Goal: Task Accomplishment & Management: Use online tool/utility

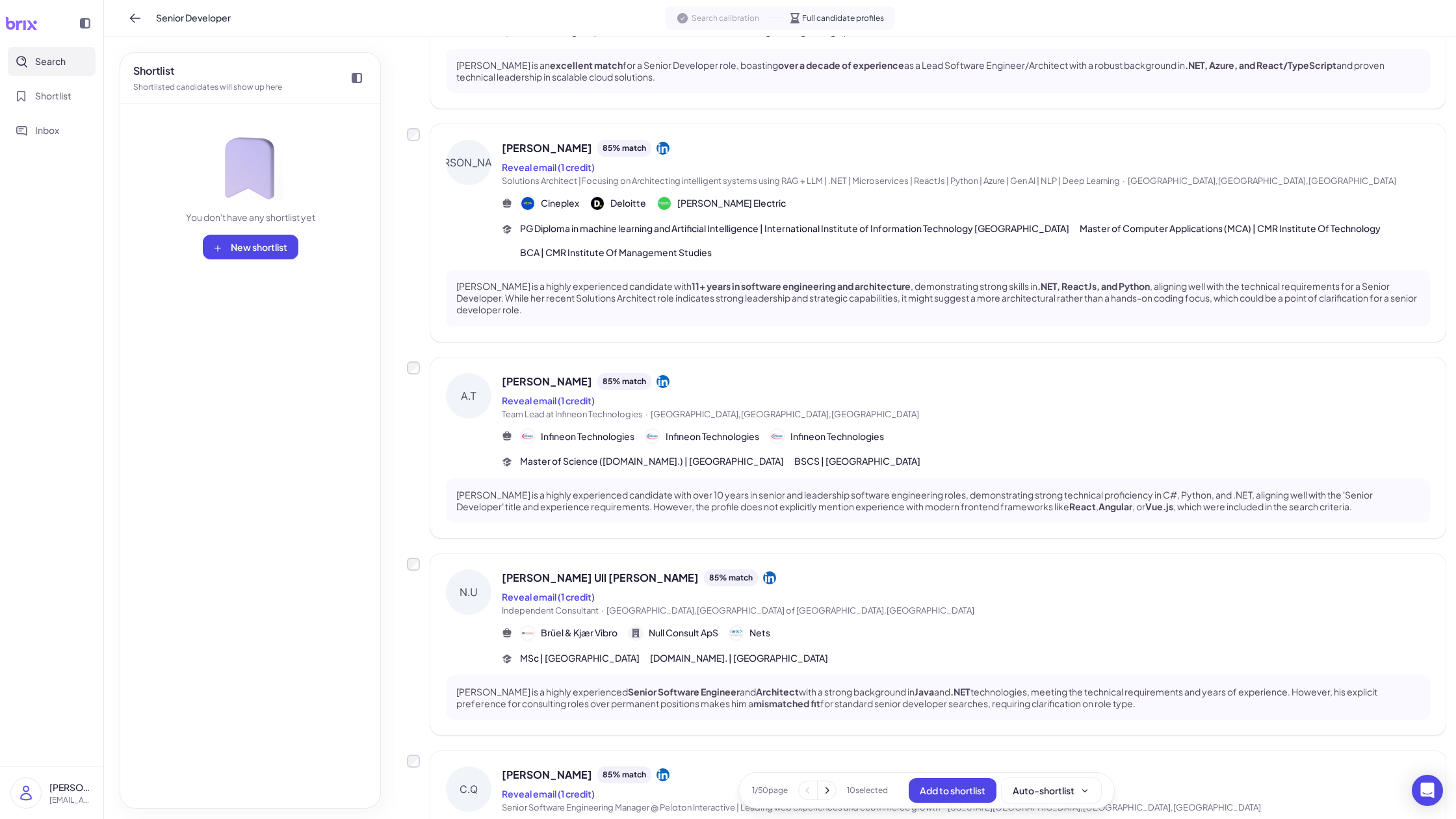
scroll to position [1382, 0]
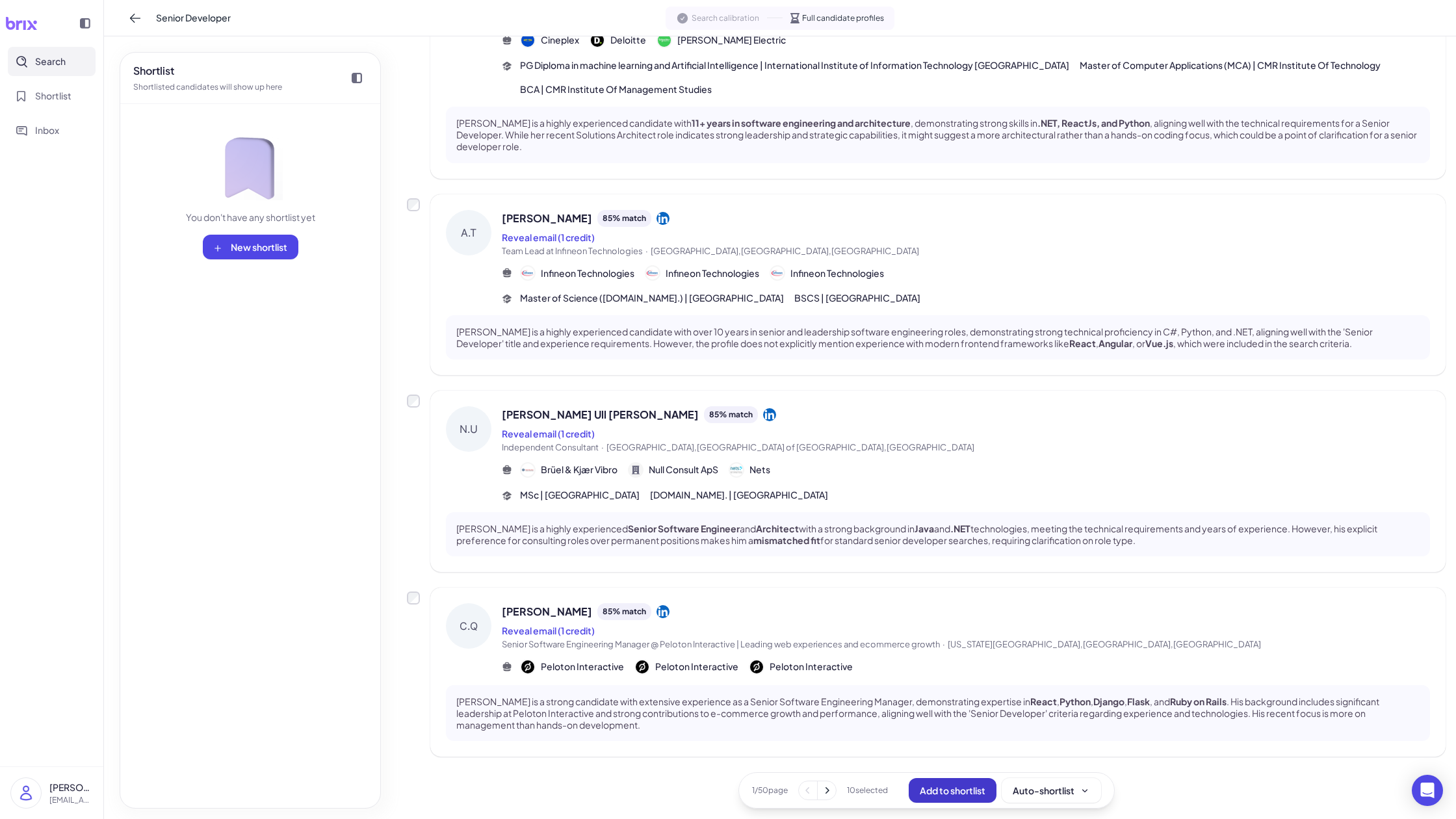
click at [975, 736] on span "Add to shortlist" at bounding box center [953, 791] width 66 height 12
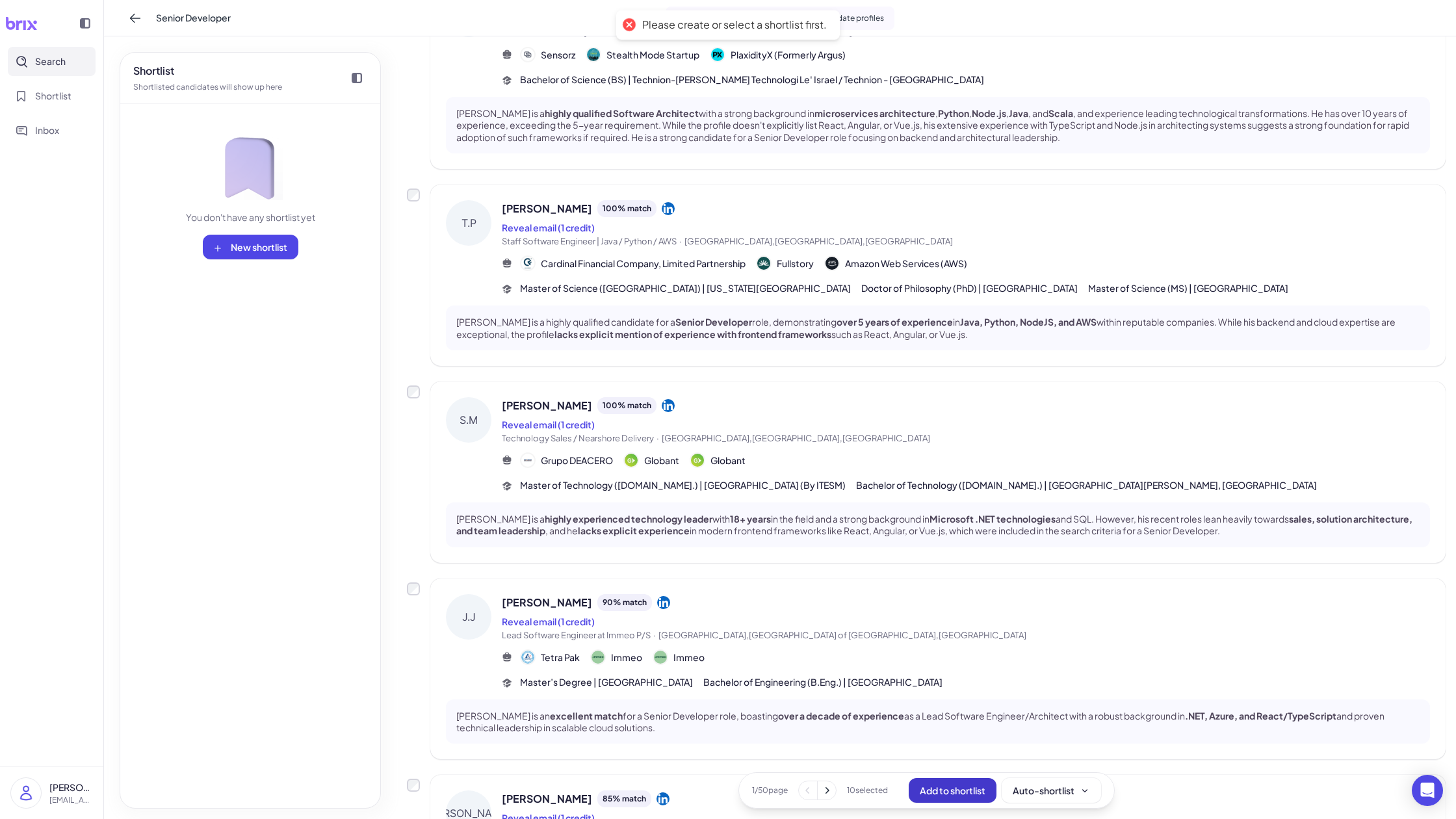
scroll to position [0, 0]
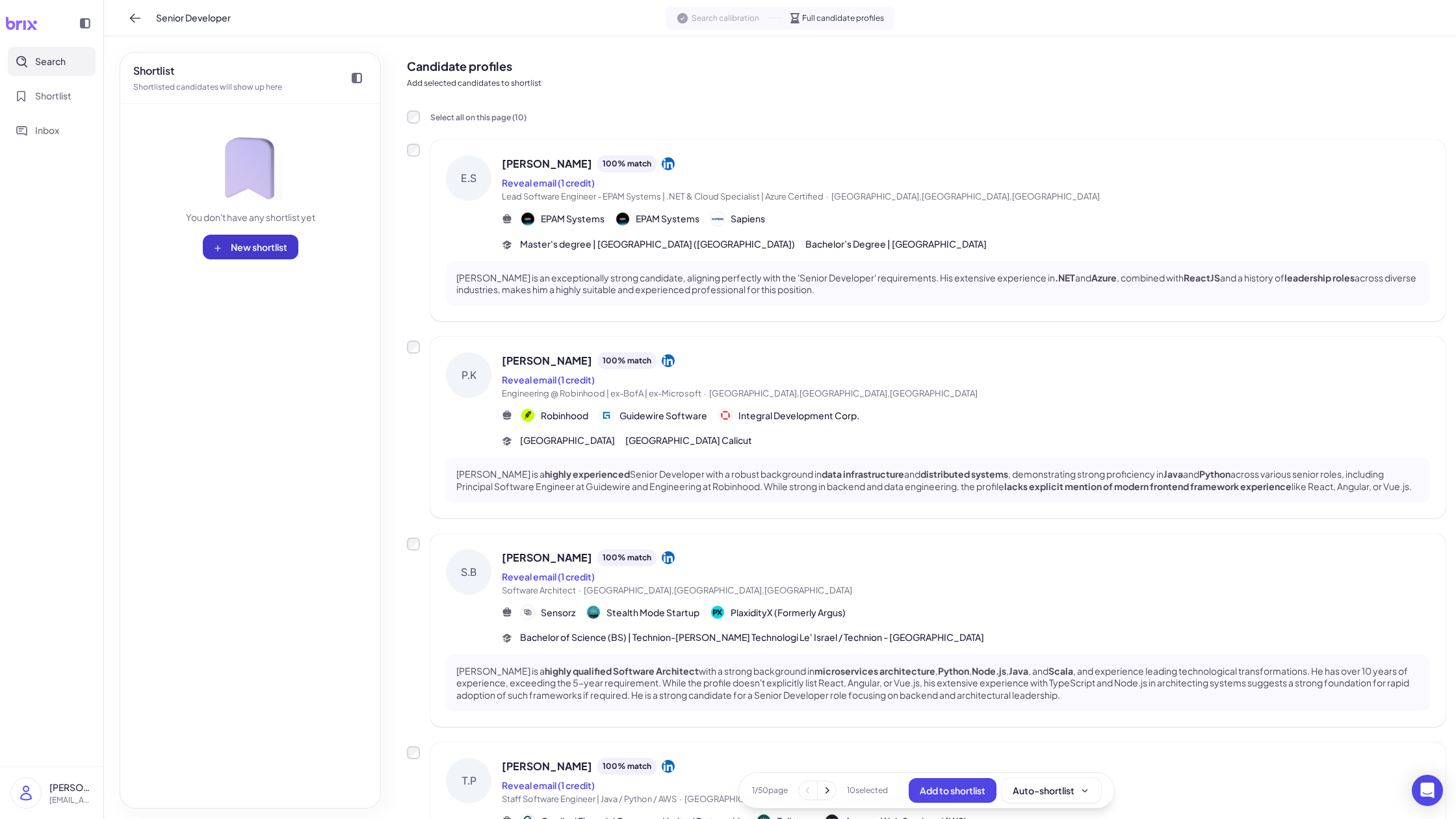
click at [260, 245] on span "New shortlist" at bounding box center [259, 247] width 57 height 12
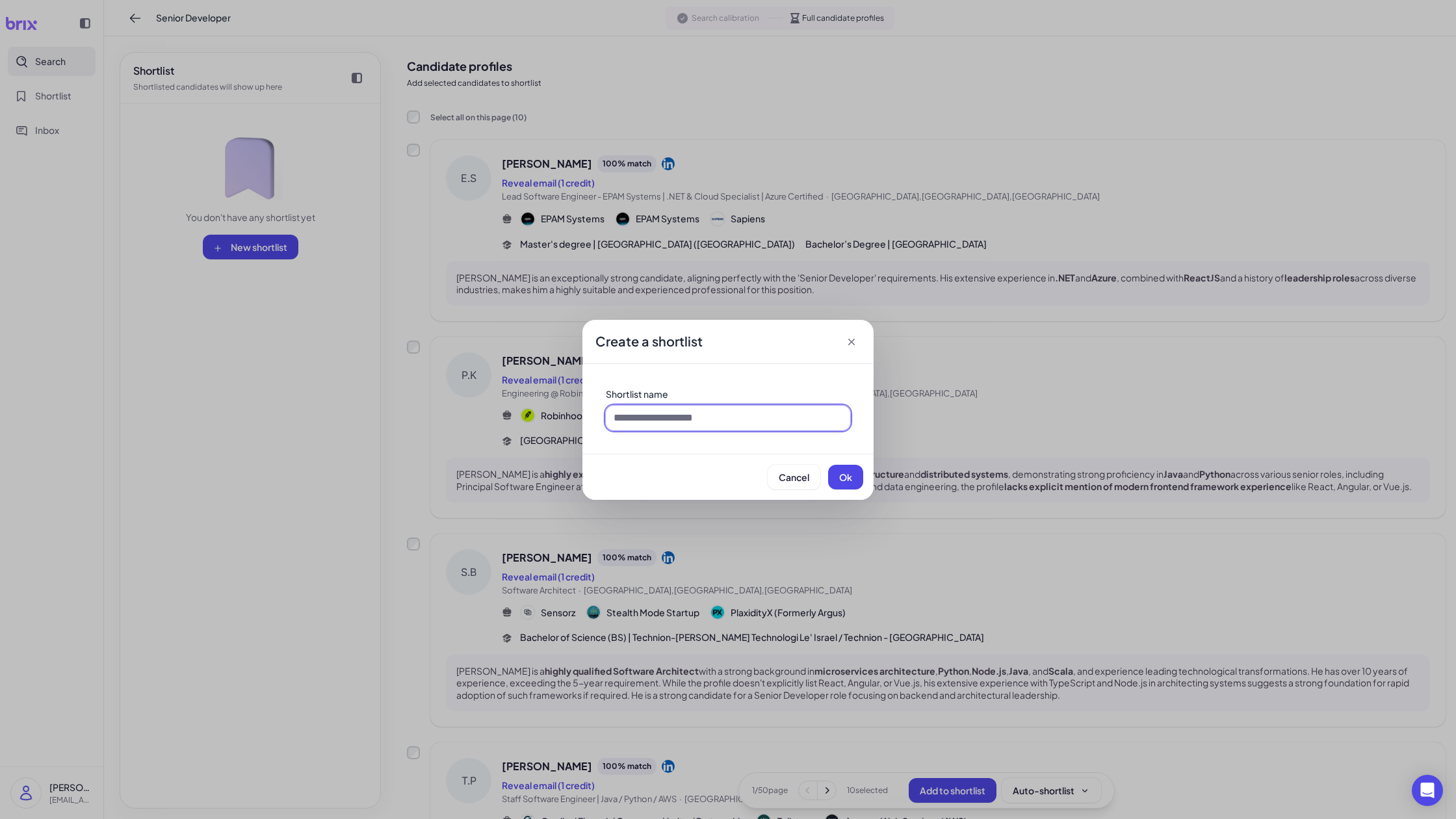
click at [679, 418] on input at bounding box center [728, 417] width 245 height 25
type input "**********"
click at [844, 478] on span "Ok" at bounding box center [845, 477] width 13 height 12
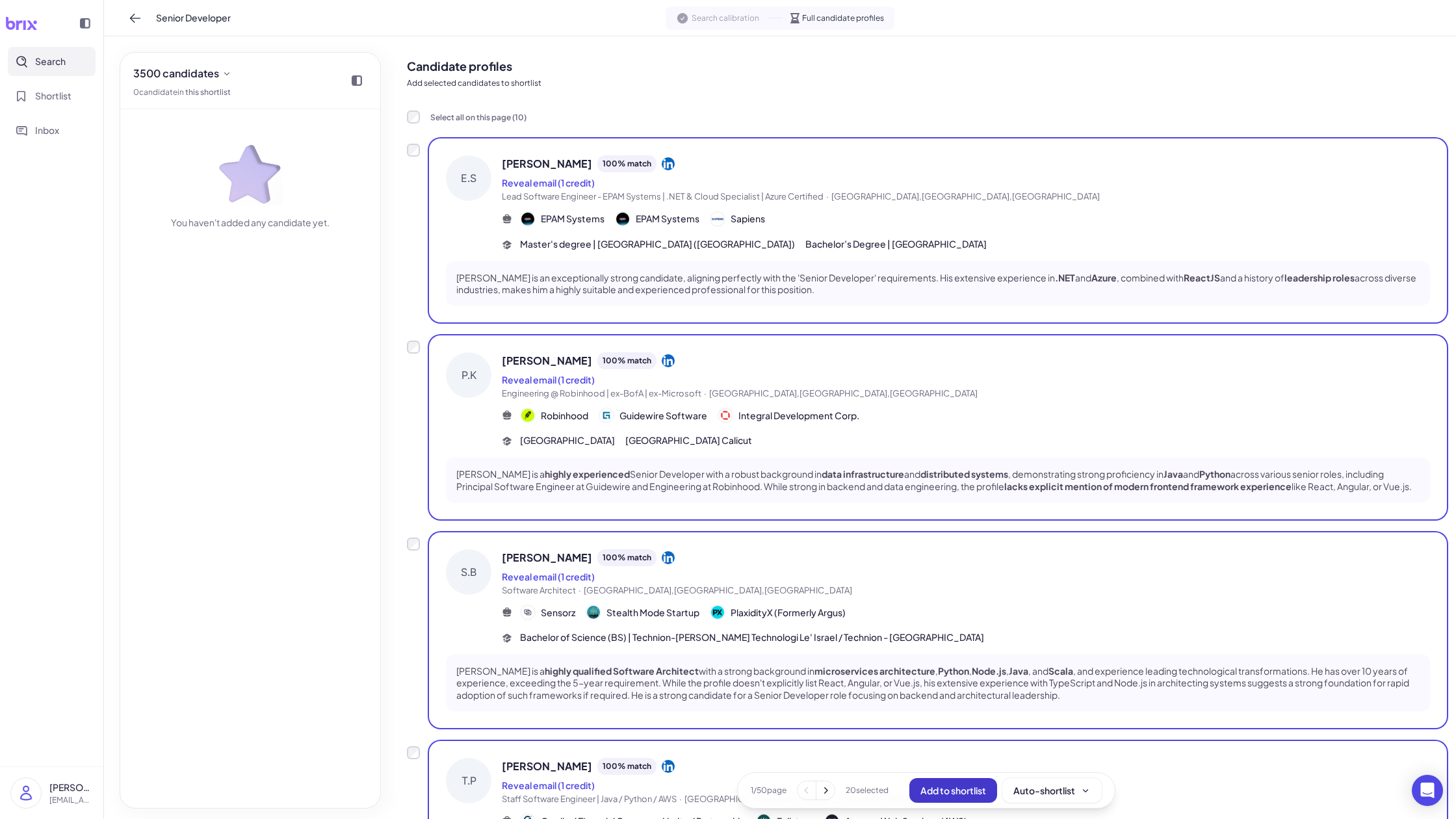
click at [970, 736] on span "Add to shortlist" at bounding box center [954, 791] width 66 height 12
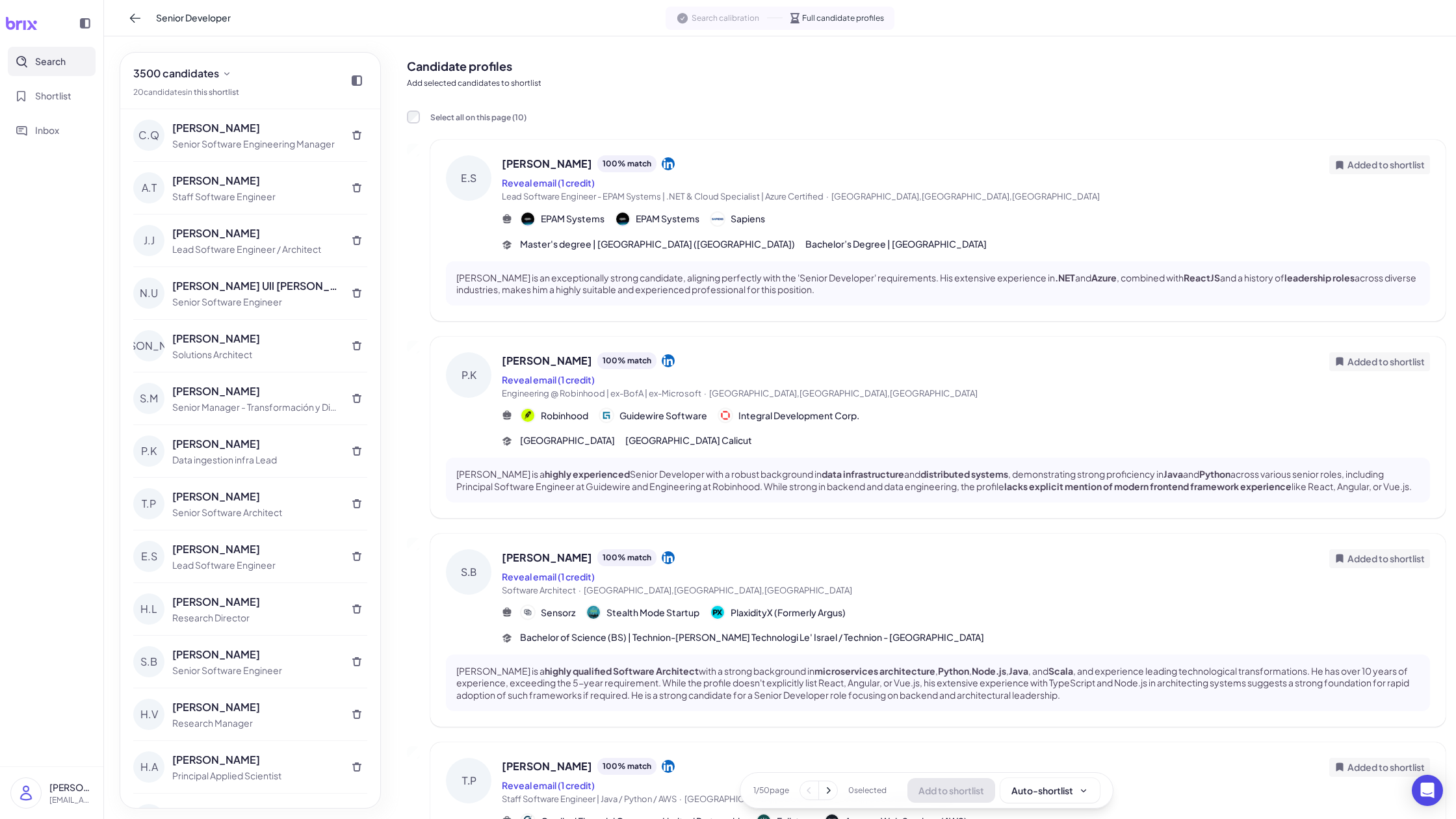
click at [223, 143] on div "Senior Software Engineering Manager" at bounding box center [255, 144] width 167 height 14
click at [225, 140] on div "Senior Software Engineering Manager" at bounding box center [255, 144] width 167 height 14
click at [228, 137] on div "Senior Software Engineering Manager" at bounding box center [255, 144] width 167 height 14
click at [53, 98] on span "Shortlist" at bounding box center [53, 96] width 36 height 14
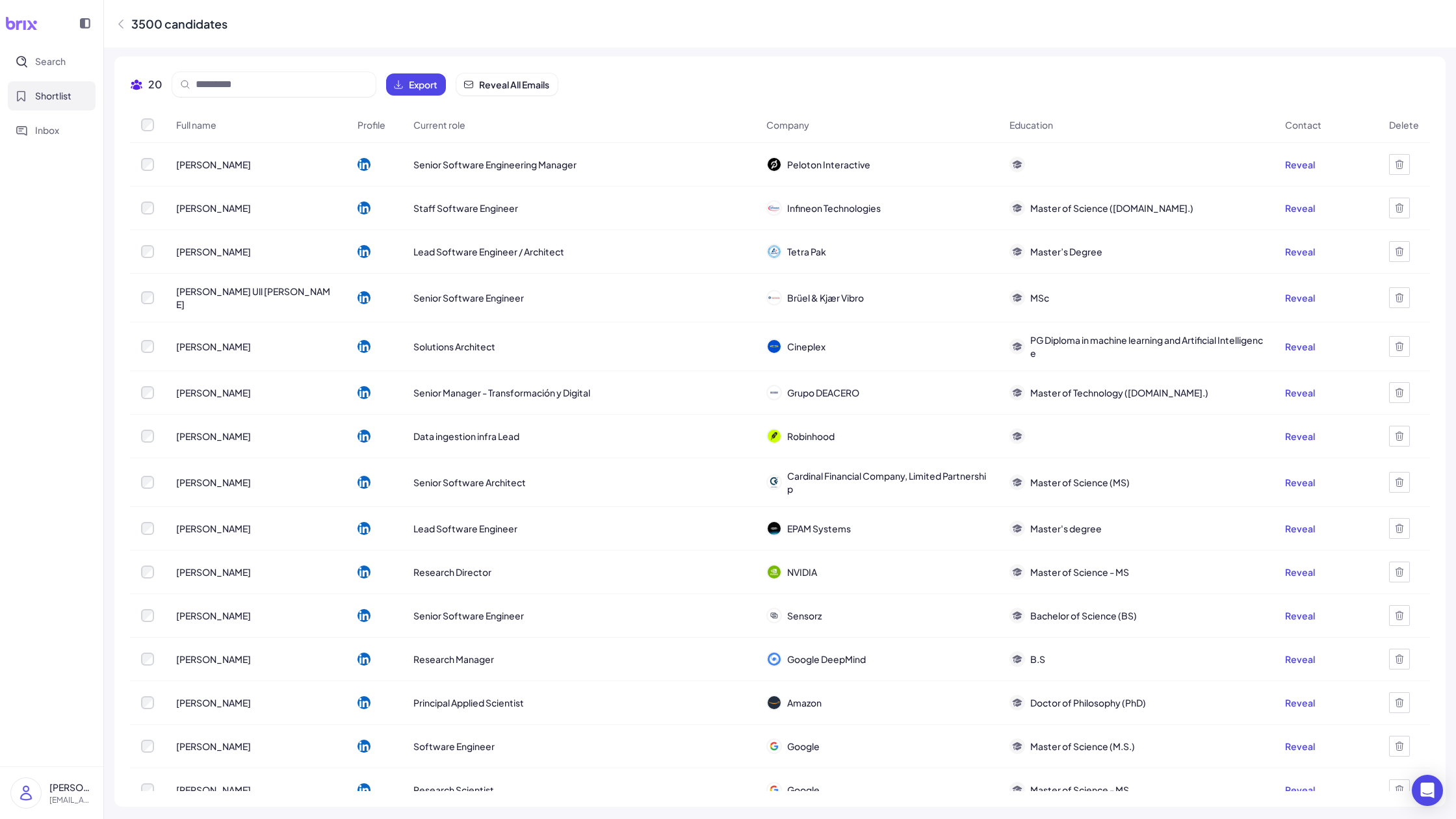
click at [210, 167] on span "[PERSON_NAME]" at bounding box center [213, 164] width 75 height 13
click at [413, 161] on span "Senior Software Engineering Manager" at bounding box center [494, 164] width 163 height 13
click at [212, 163] on span "[PERSON_NAME]" at bounding box center [213, 164] width 75 height 13
click at [413, 169] on span "Senior Software Engineering Manager" at bounding box center [494, 164] width 163 height 13
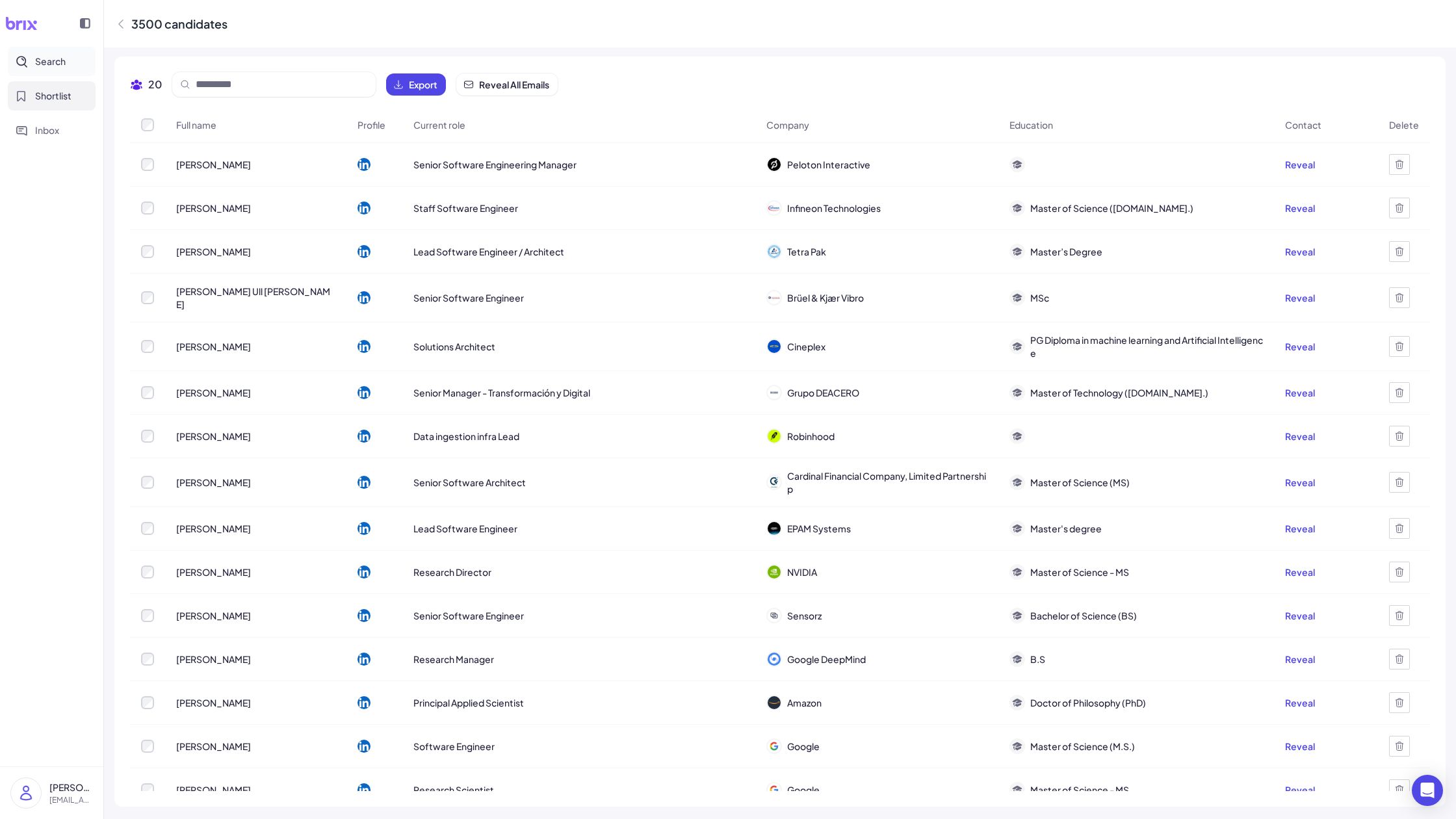
click at [49, 60] on span "Search" at bounding box center [50, 62] width 31 height 14
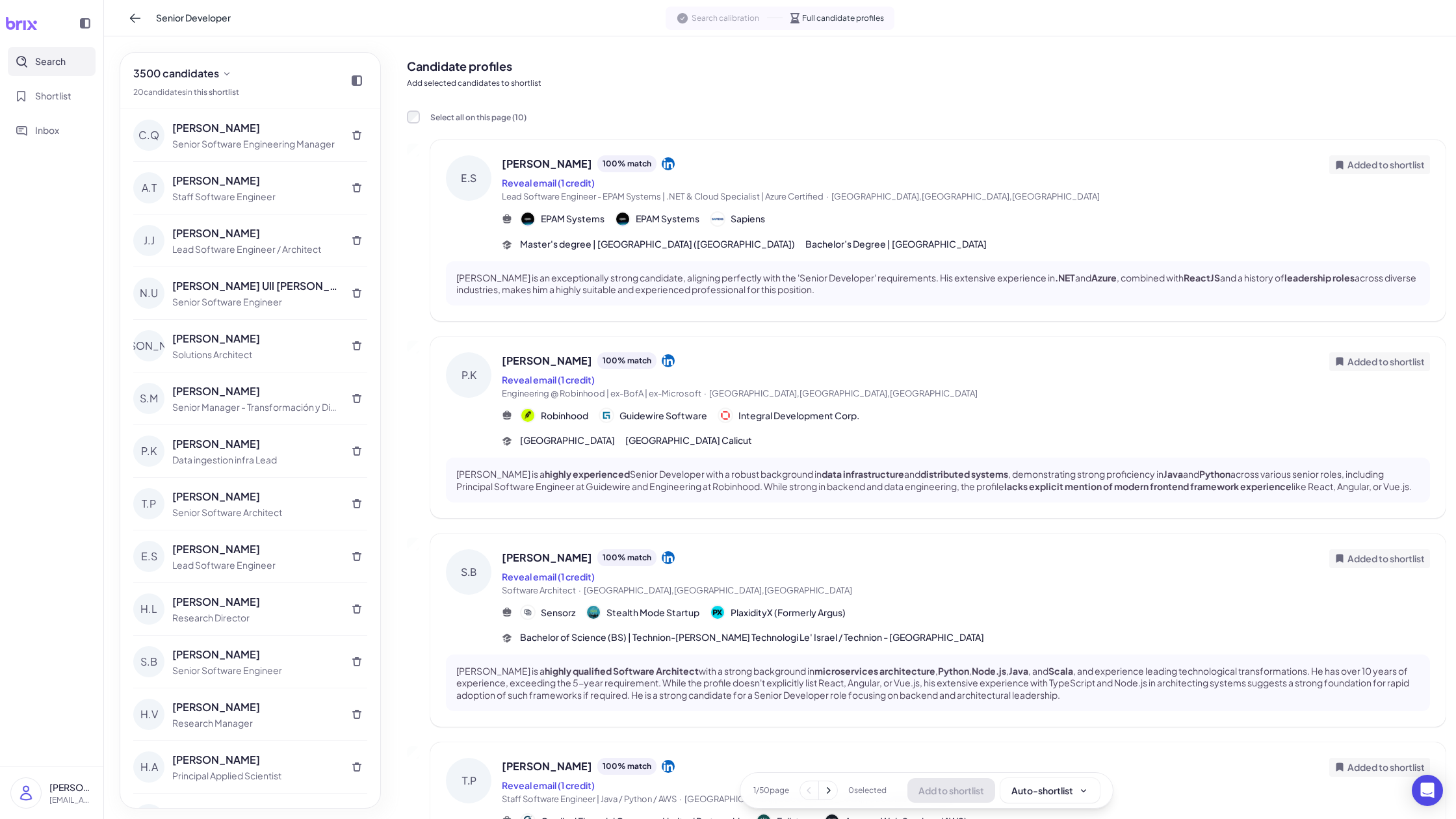
click at [1027, 221] on div "EPAM Systems EPAM Systems Sapiens" at bounding box center [965, 220] width 928 height 16
click at [1027, 221] on div at bounding box center [728, 410] width 1456 height 819
click at [1027, 221] on div "EPAM Systems EPAM Systems Sapiens" at bounding box center [965, 220] width 928 height 16
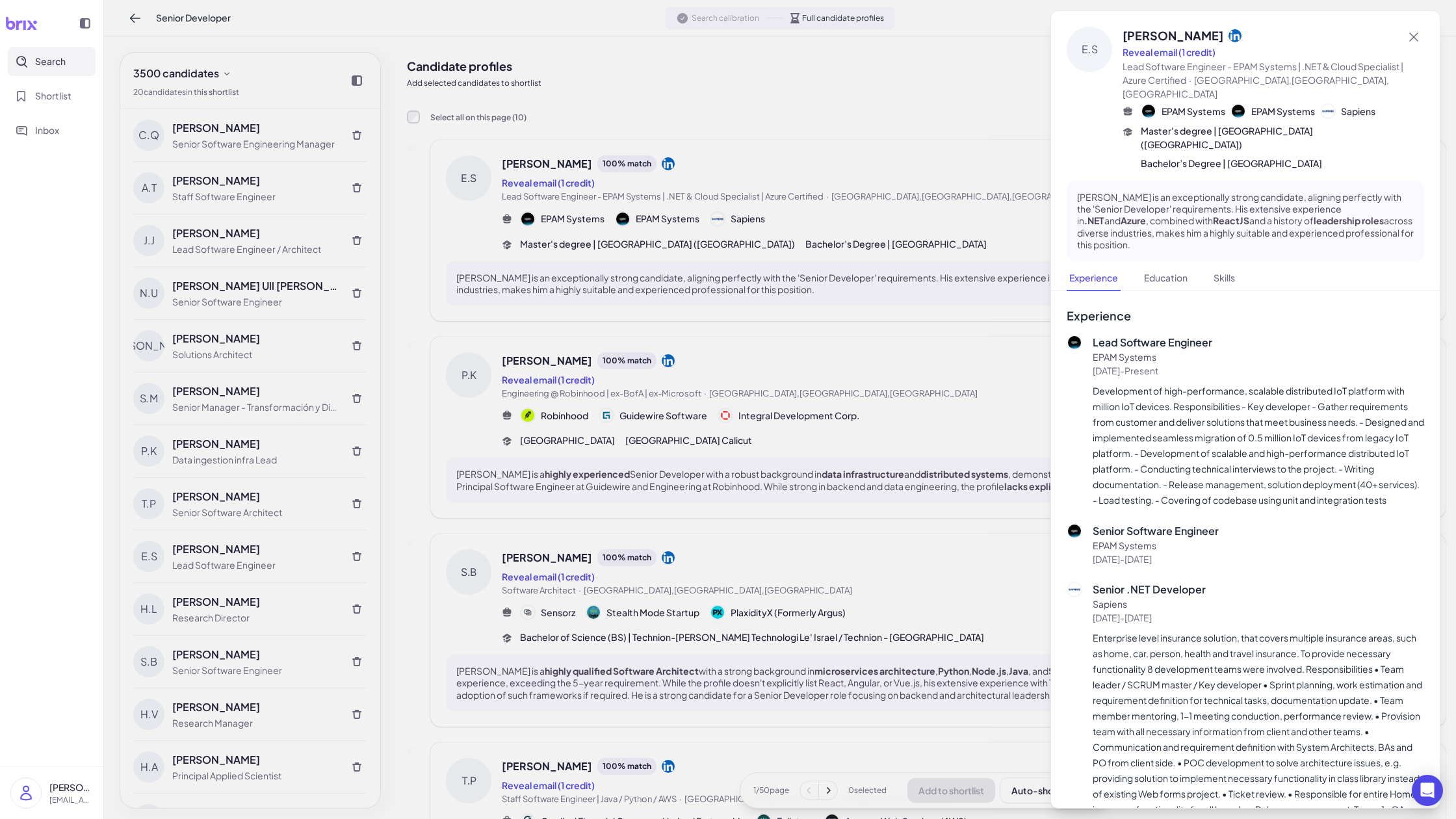
click at [910, 117] on div at bounding box center [728, 410] width 1456 height 819
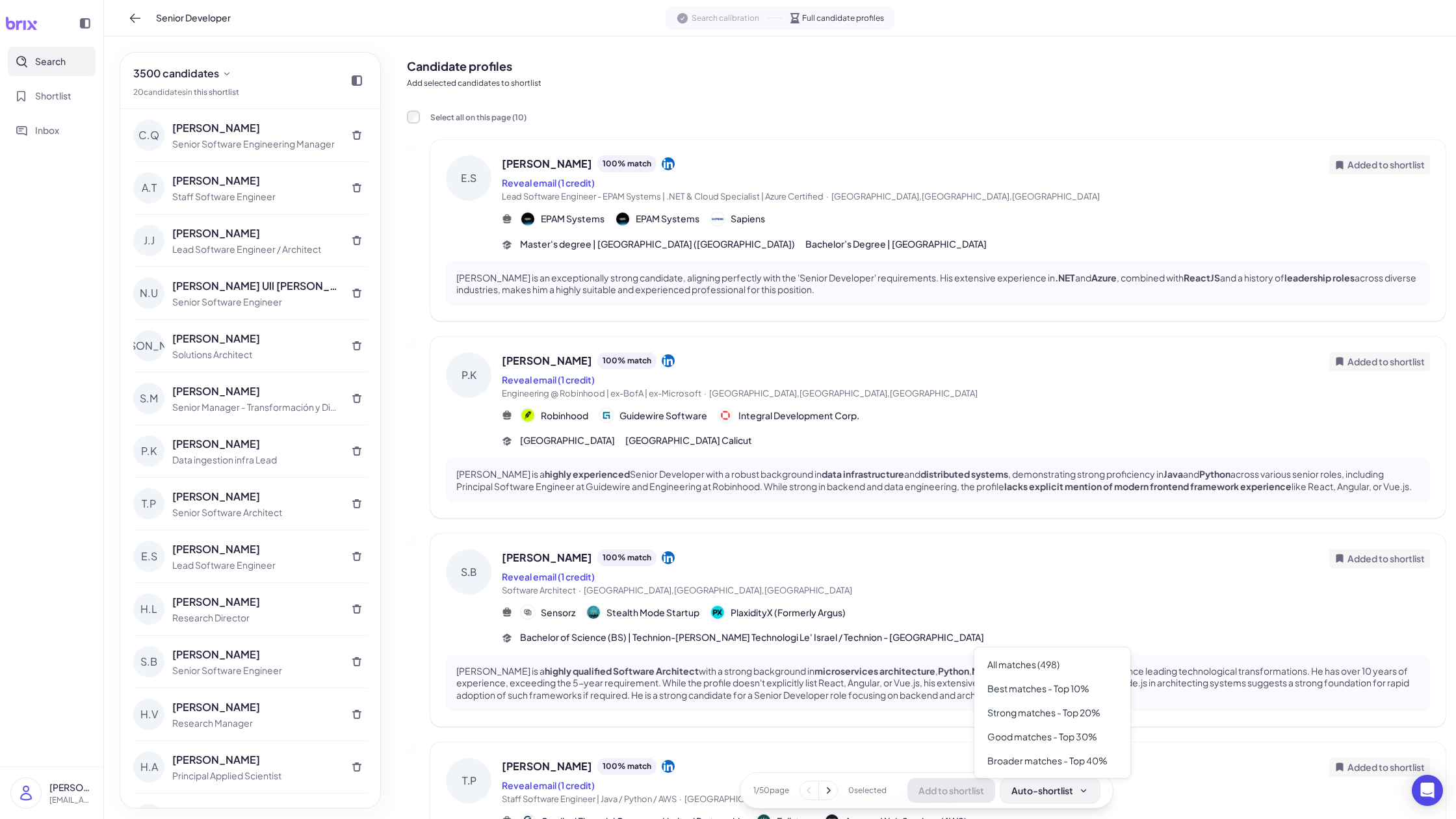
click at [1027, 736] on div "Auto-shortlist" at bounding box center [1050, 790] width 77 height 13
click at [1003, 669] on div "All matches (498)" at bounding box center [1053, 664] width 146 height 24
click at [1027, 667] on div "All matches (498)" at bounding box center [1053, 664] width 146 height 24
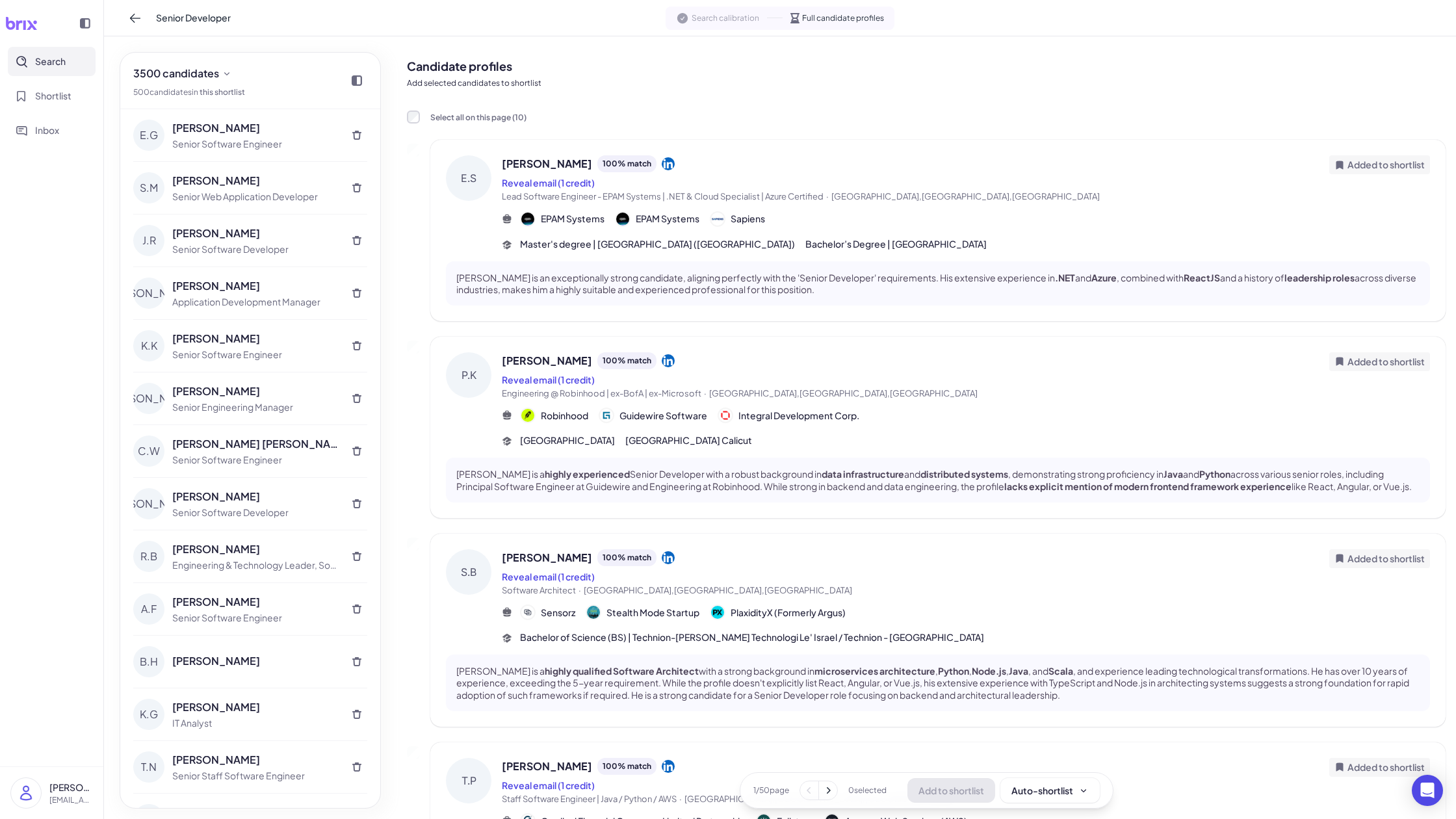
click at [830, 736] on icon at bounding box center [829, 790] width 4 height 7
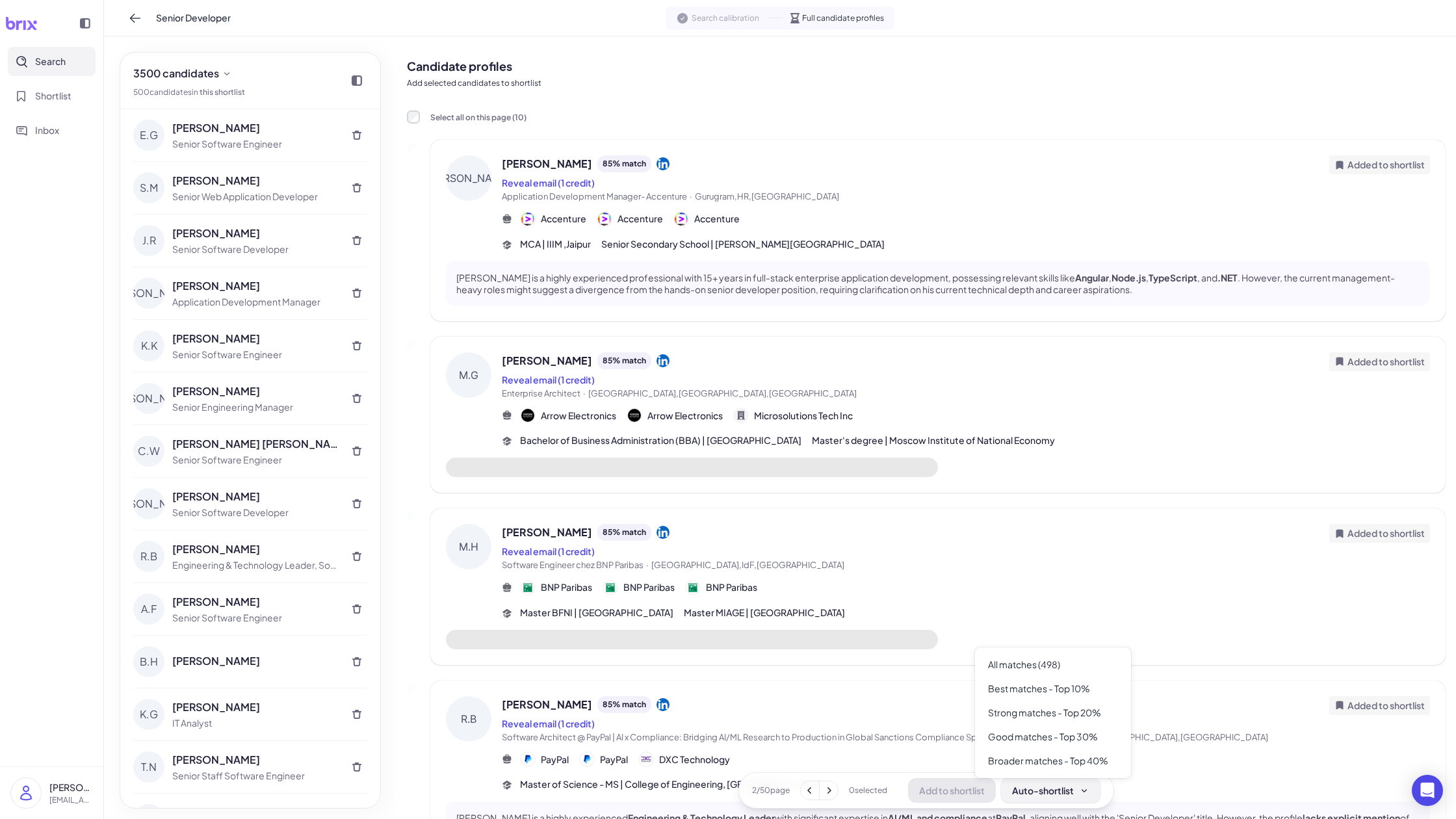
click at [1027, 736] on div "Auto-shortlist" at bounding box center [1050, 790] width 77 height 13
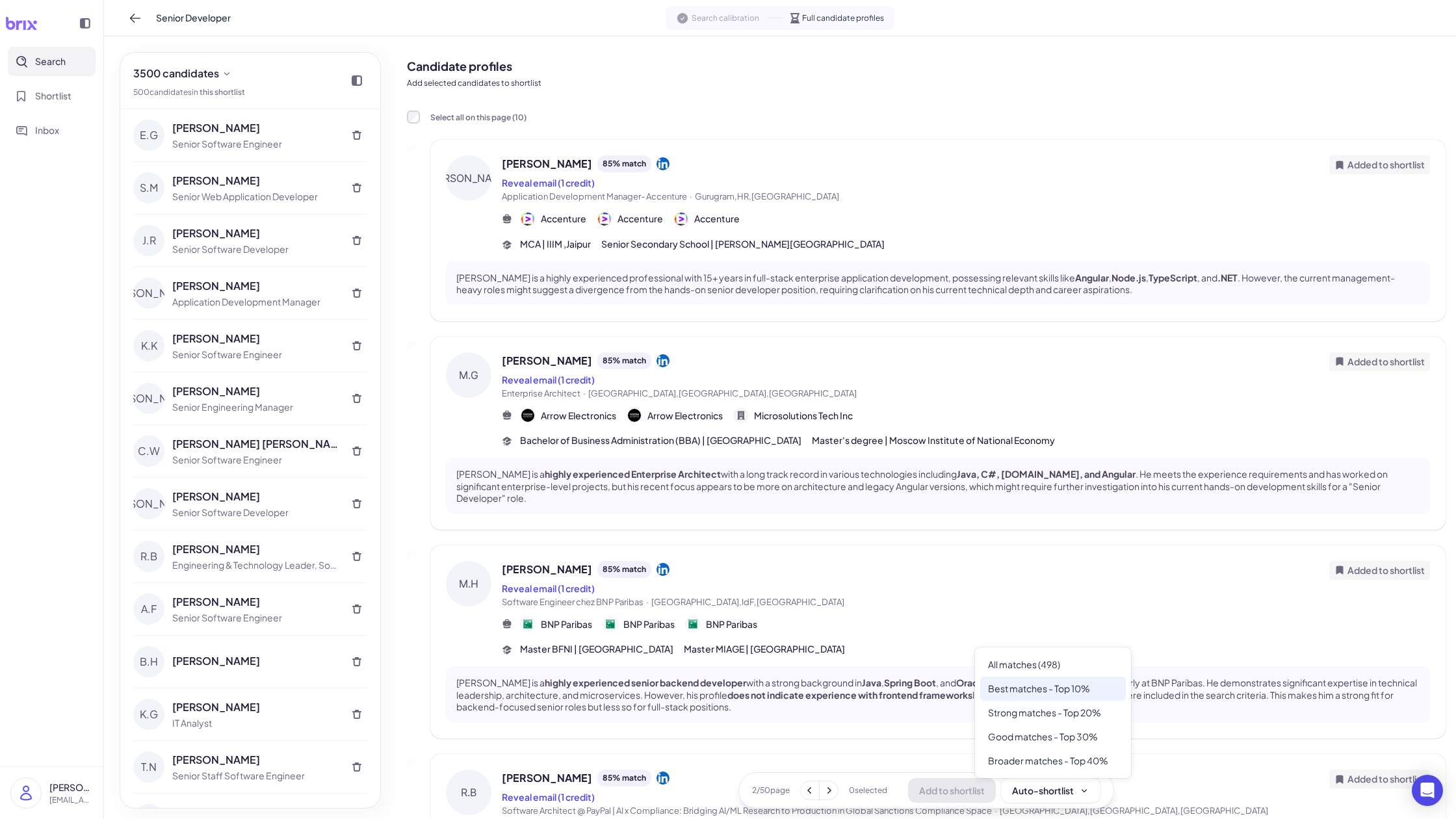
click at [1027, 698] on div "Best matches - Top 10%" at bounding box center [1054, 689] width 146 height 24
click at [1014, 667] on div "All matches (498)" at bounding box center [1054, 664] width 146 height 24
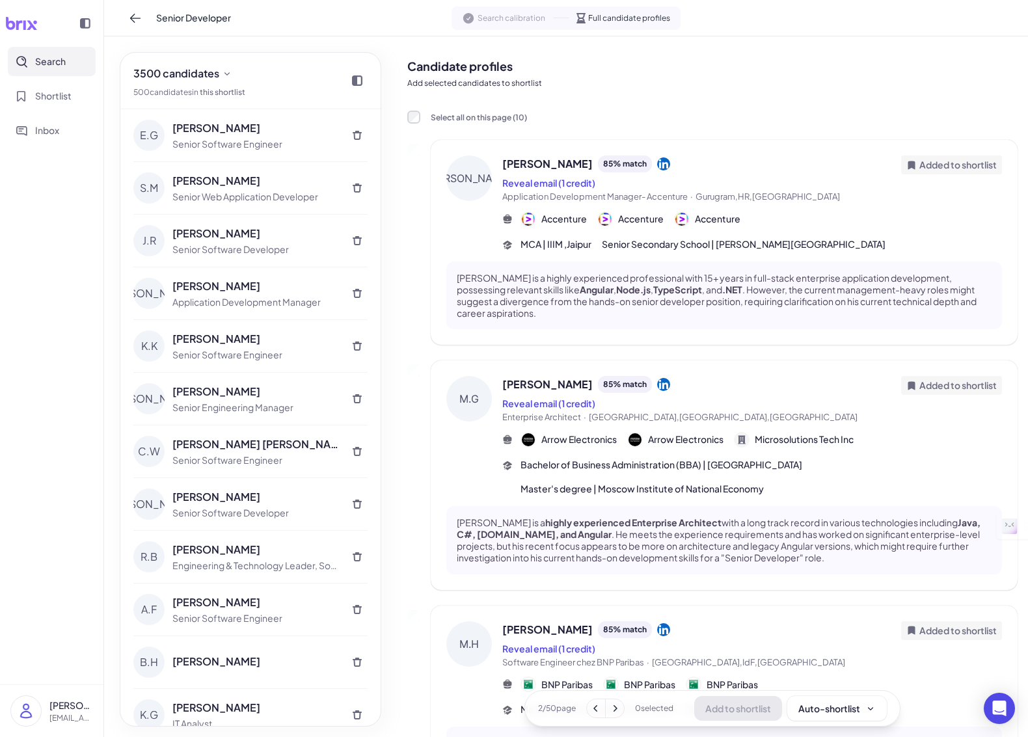
click at [945, 193] on div "[PERSON_NAME] 85 % match Reveal email (1 credit) Application Development Manage…" at bounding box center [752, 180] width 500 height 48
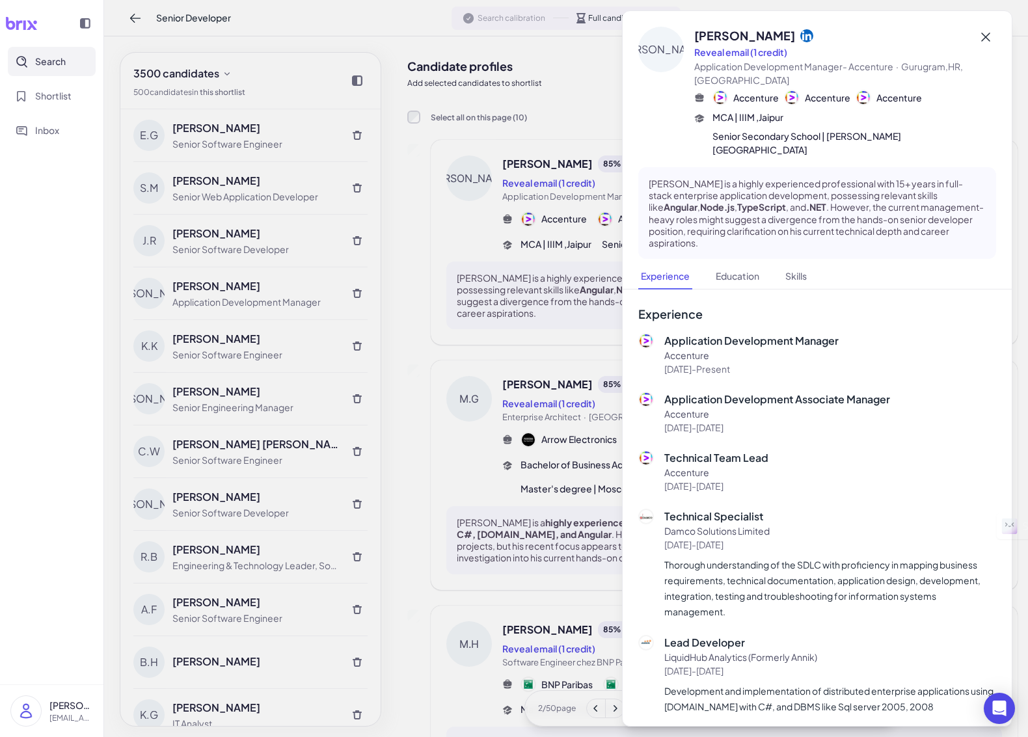
click at [984, 38] on icon at bounding box center [986, 37] width 9 height 9
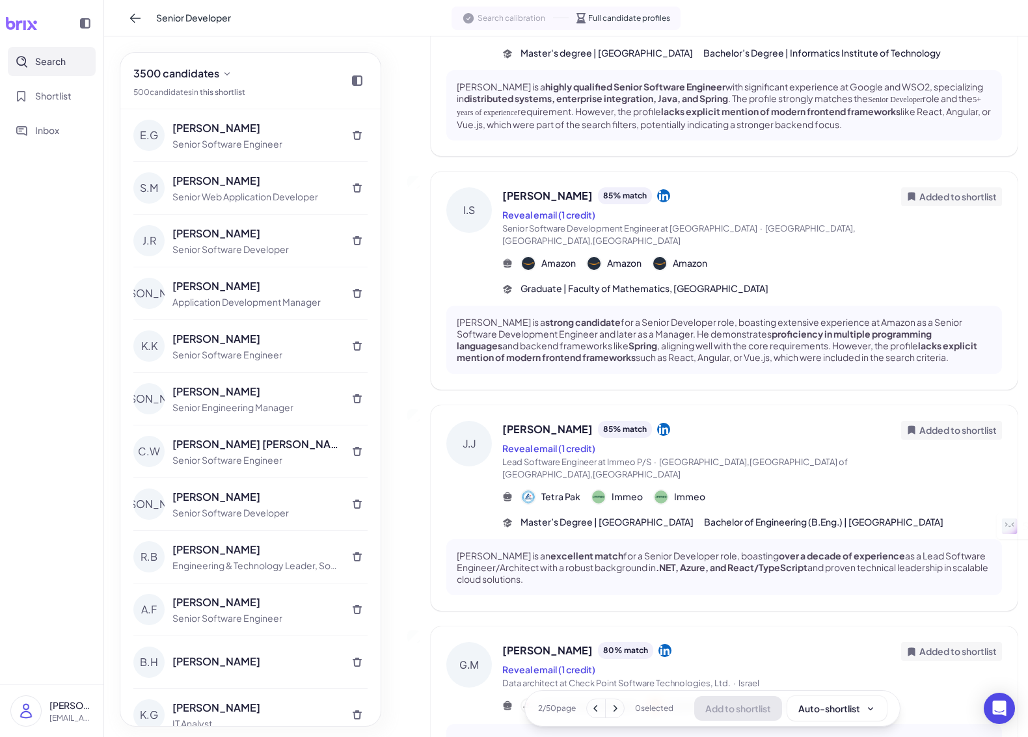
scroll to position [1707, 0]
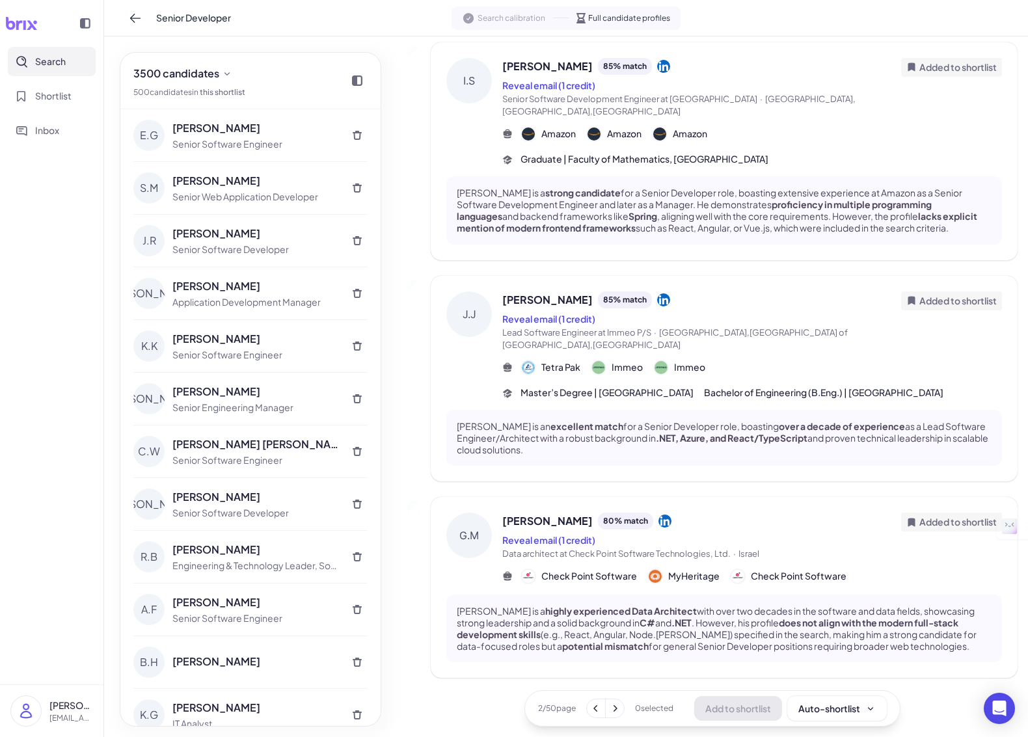
click at [974, 533] on div "[PERSON_NAME] 80 % match Reveal email (1 credit) Data architect at Check Point …" at bounding box center [752, 537] width 500 height 48
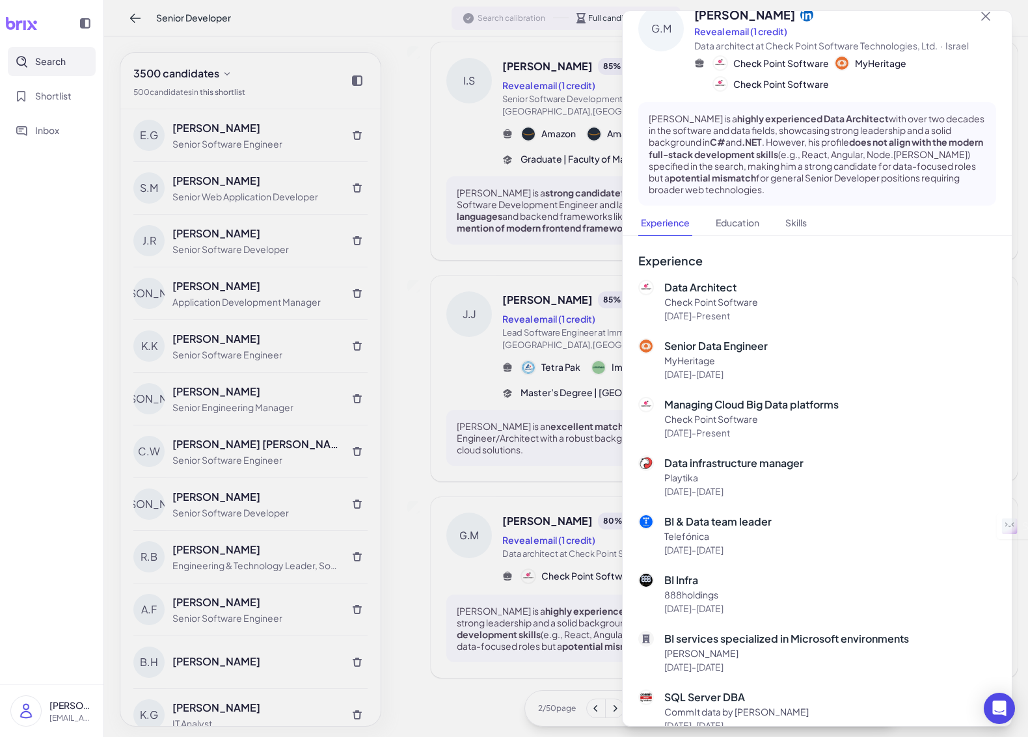
scroll to position [0, 0]
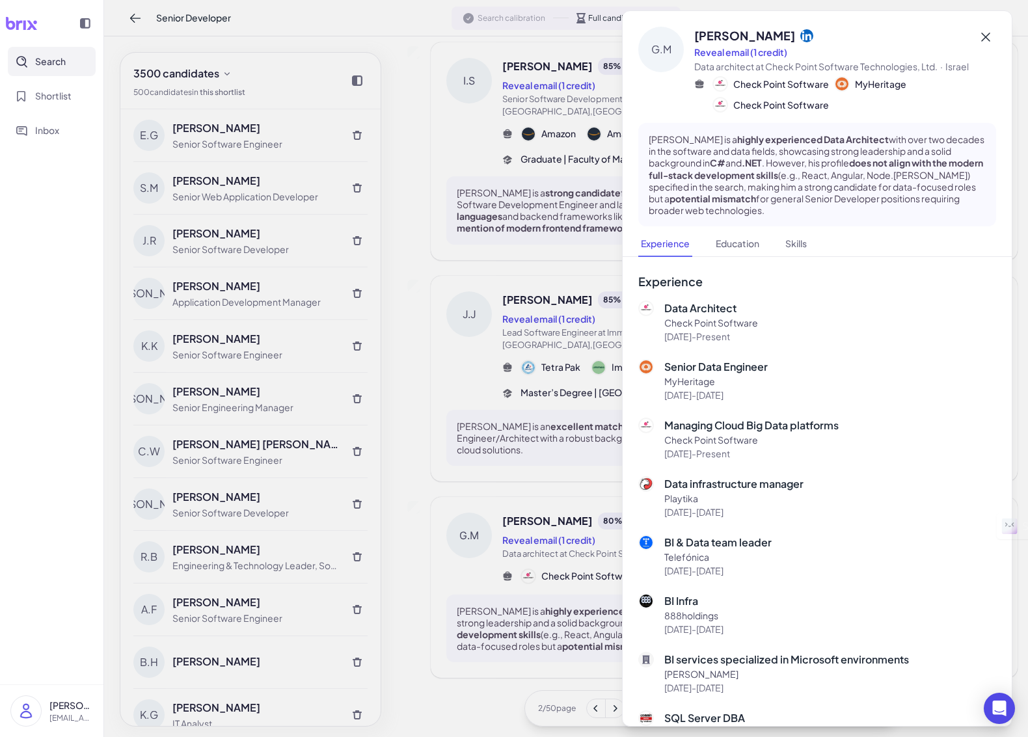
click at [990, 40] on icon at bounding box center [986, 37] width 16 height 16
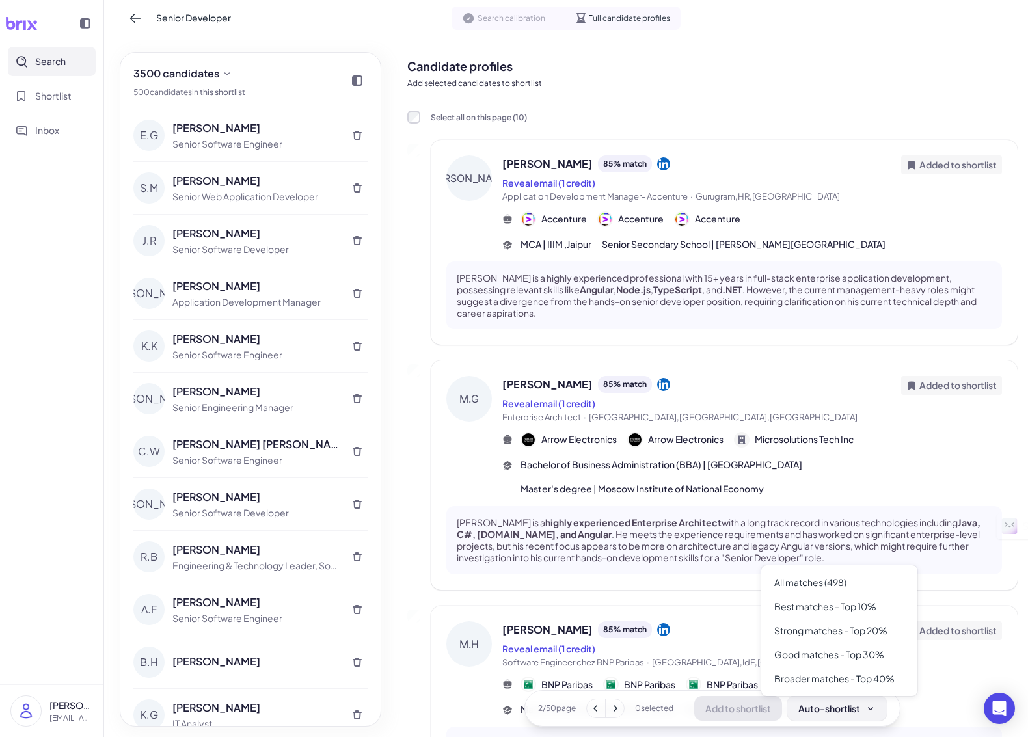
click at [876, 708] on icon at bounding box center [871, 709] width 10 height 10
click at [831, 601] on div "Best matches - Top 10%" at bounding box center [840, 607] width 146 height 24
click at [965, 165] on span "Added to shortlist" at bounding box center [958, 165] width 77 height 14
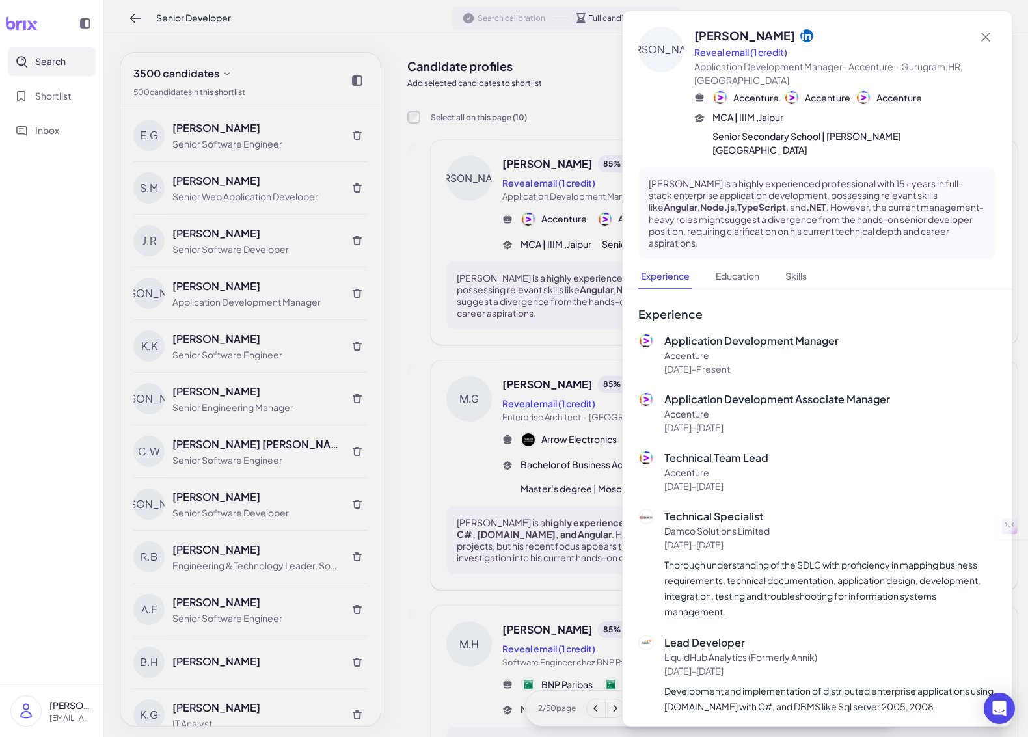
drag, startPoint x: 991, startPoint y: 33, endPoint x: 1023, endPoint y: 41, distance: 33.6
click at [994, 34] on button at bounding box center [986, 37] width 21 height 21
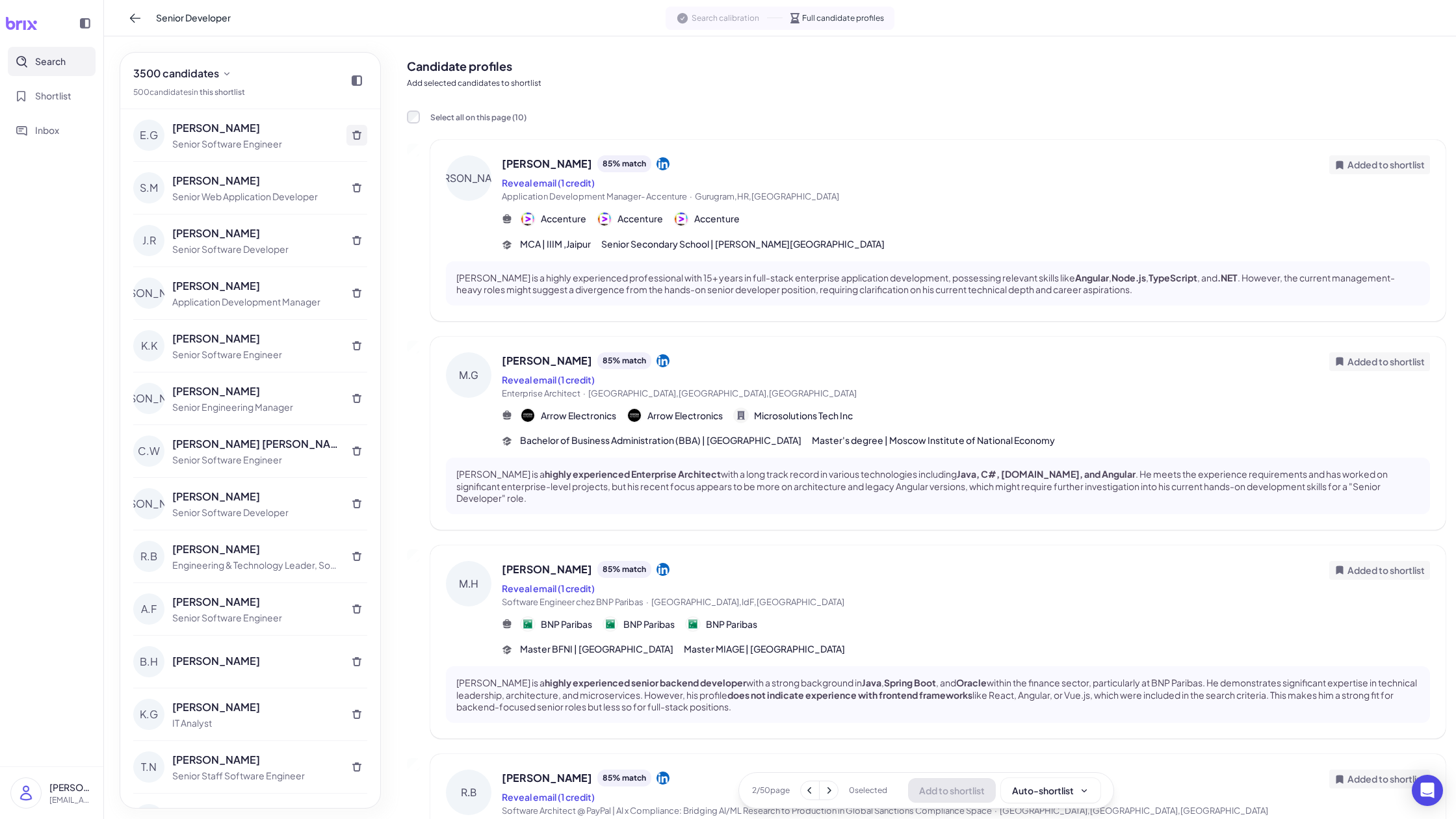
click at [359, 135] on icon at bounding box center [357, 135] width 10 height 10
click at [310, 151] on span "Ok" at bounding box center [313, 149] width 13 height 12
